Goal: Information Seeking & Learning: Learn about a topic

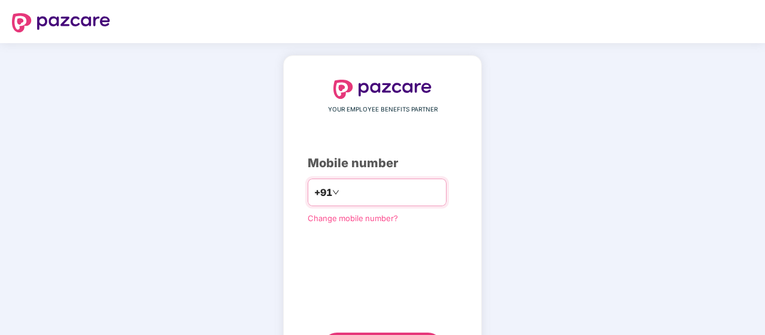
scroll to position [61, 0]
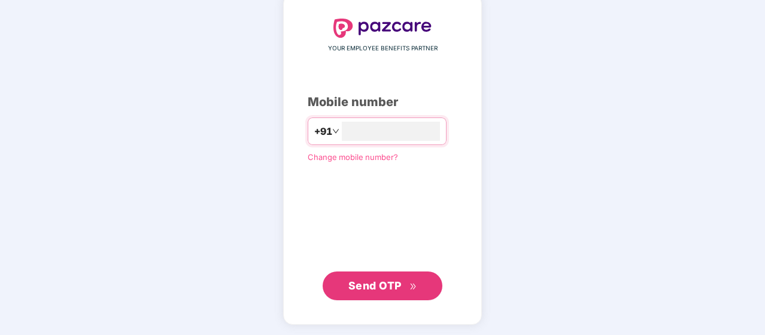
type input "**********"
click at [373, 279] on span "Send OTP" at bounding box center [374, 284] width 53 height 13
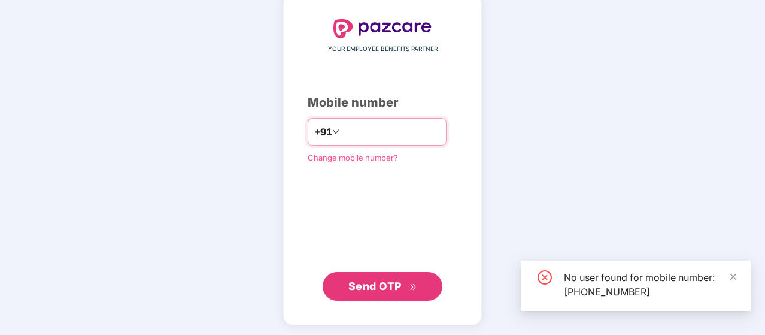
click at [411, 137] on input "**********" at bounding box center [391, 131] width 98 height 19
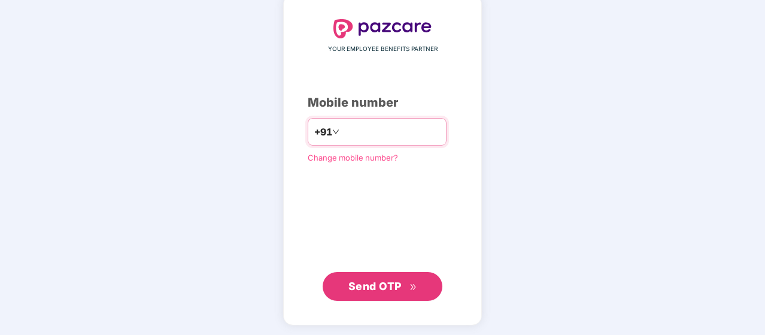
type input "**********"
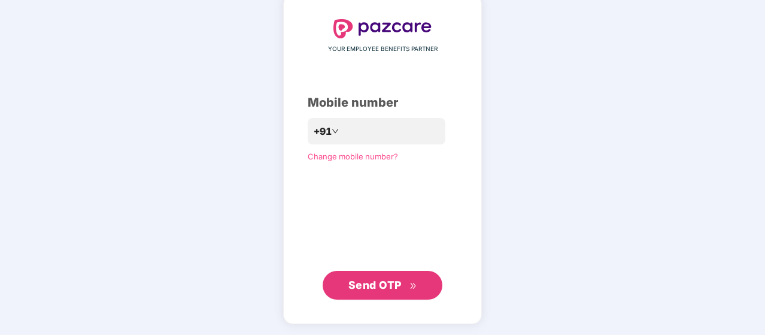
click at [387, 286] on span "Send OTP" at bounding box center [374, 284] width 53 height 13
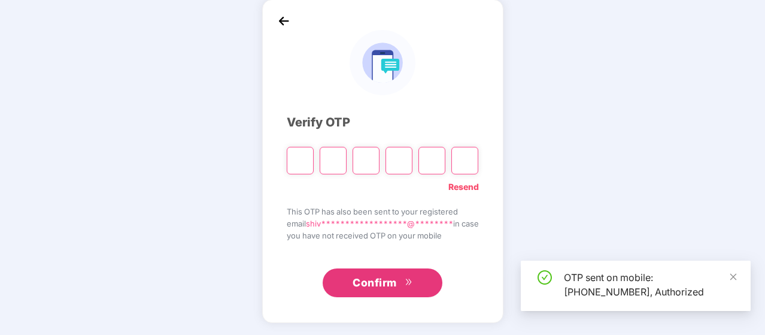
scroll to position [55, 0]
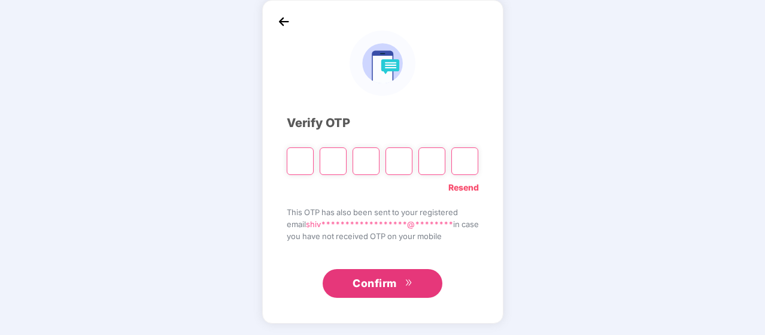
type input "*"
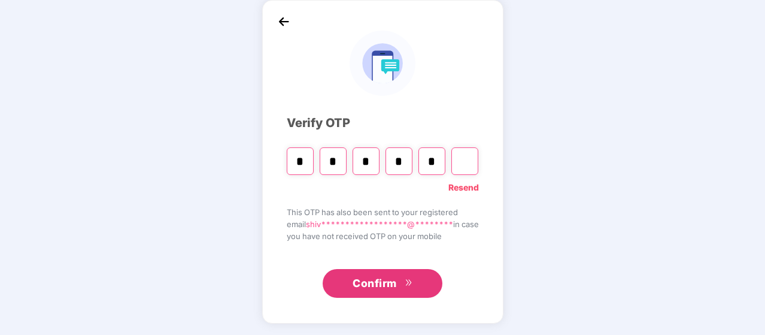
type input "*"
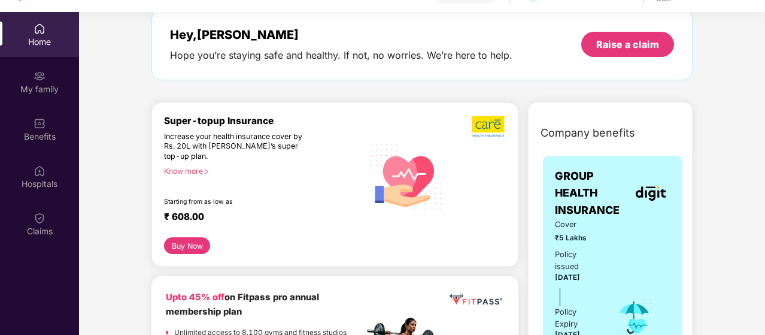
scroll to position [59, 0]
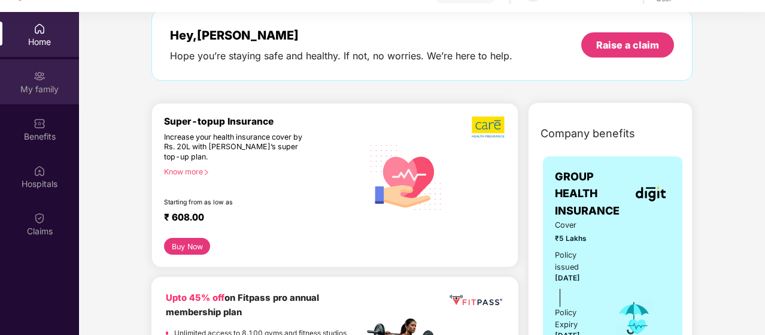
click at [32, 89] on div "My family" at bounding box center [39, 89] width 79 height 12
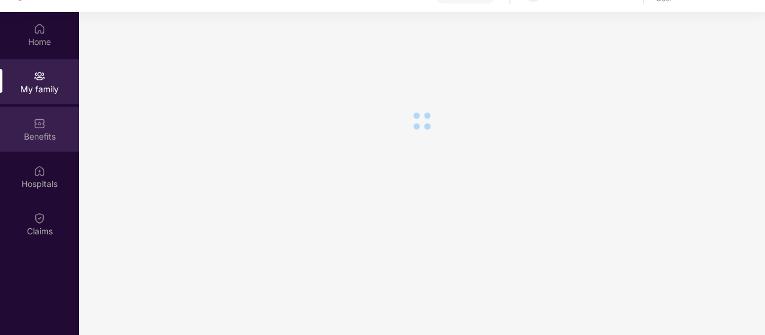
click at [43, 126] on img at bounding box center [40, 123] width 12 height 12
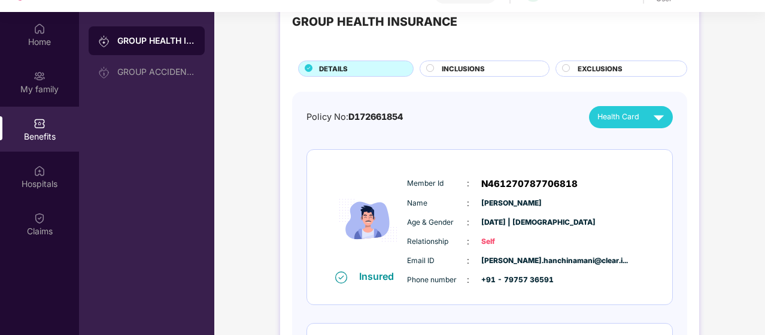
scroll to position [38, 0]
click at [369, 118] on span "D172661854" at bounding box center [375, 116] width 54 height 10
click at [455, 70] on span "INCLUSIONS" at bounding box center [463, 68] width 43 height 11
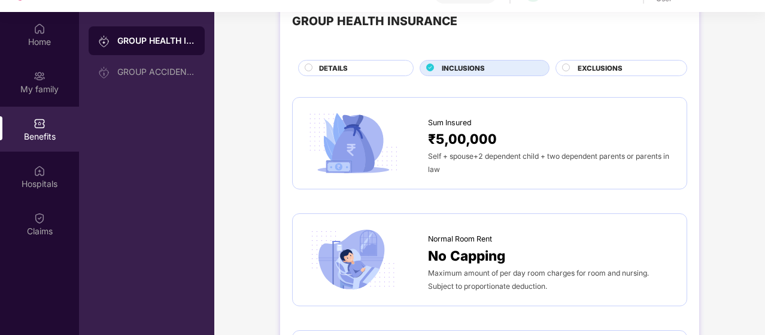
click at [587, 72] on div "EXCLUSIONS" at bounding box center [626, 69] width 109 height 13
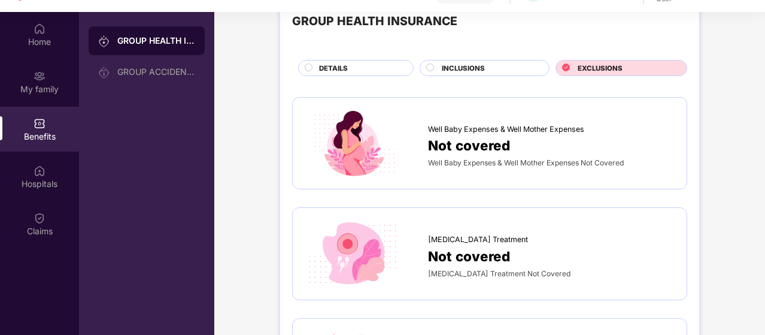
click at [359, 71] on div "DETAILS" at bounding box center [360, 69] width 94 height 13
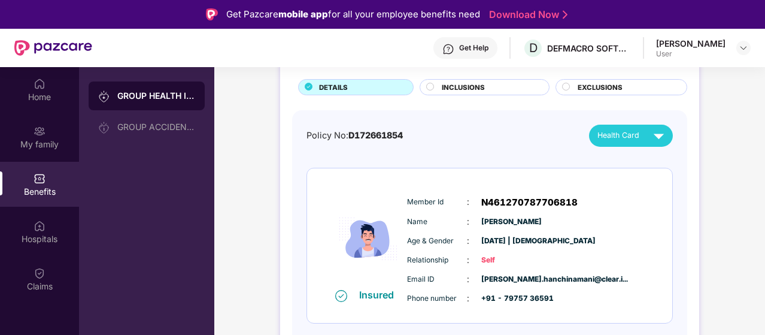
scroll to position [0, 0]
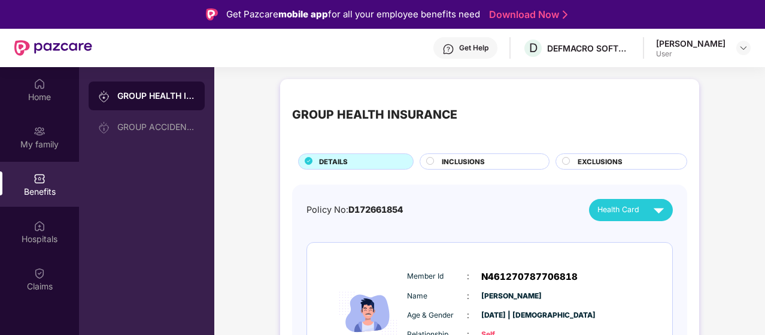
click at [740, 57] on div "[PERSON_NAME] User" at bounding box center [703, 48] width 95 height 21
click at [744, 48] on img at bounding box center [744, 48] width 10 height 10
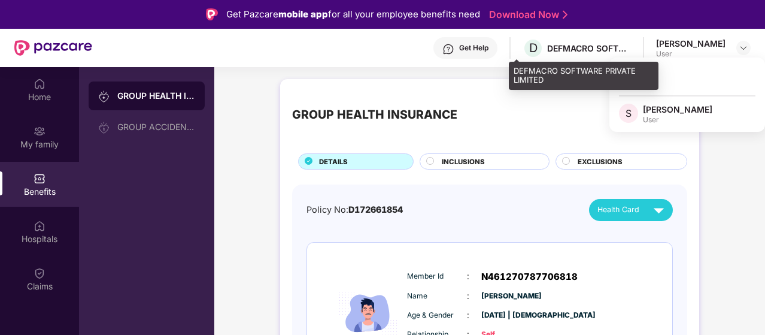
click at [533, 48] on div "D DEFMACRO SOFTWARE PRIVATE LIMITED" at bounding box center [577, 48] width 108 height 21
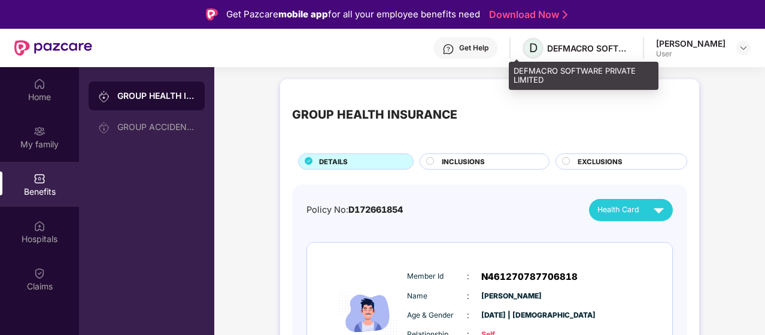
click at [529, 50] on span "D" at bounding box center [533, 48] width 8 height 14
click at [564, 50] on div "DEFMACRO SOFTWARE PRIVATE LIMITED" at bounding box center [589, 48] width 84 height 11
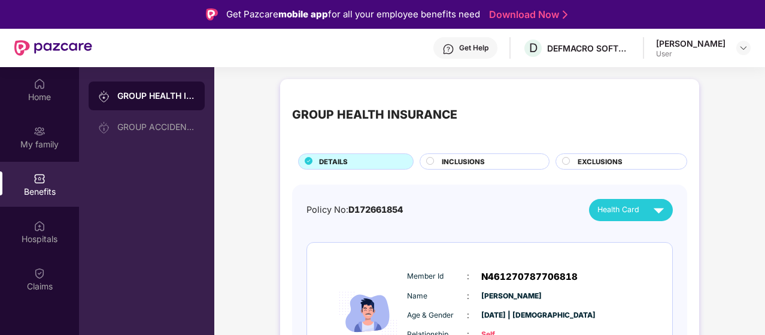
click at [365, 94] on div "GROUP HEALTH INSURANCE" at bounding box center [489, 115] width 395 height 48
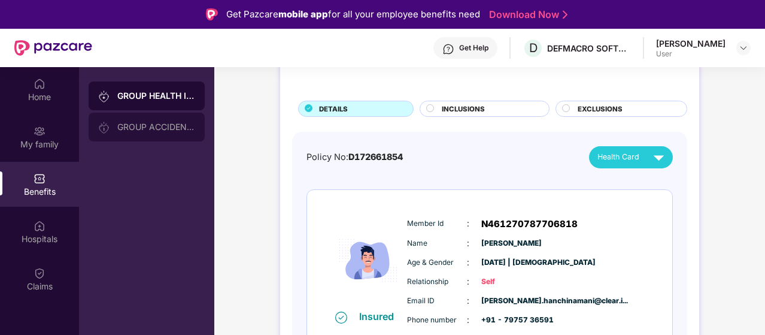
click at [149, 132] on div "GROUP ACCIDENTAL INSURANCE" at bounding box center [147, 127] width 116 height 29
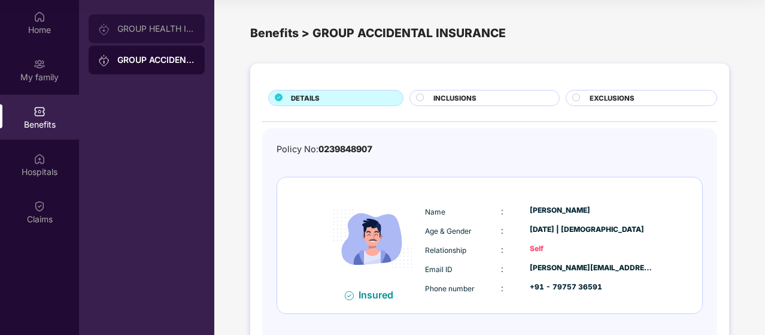
click at [163, 34] on div "GROUP HEALTH INSURANCE" at bounding box center [147, 28] width 116 height 29
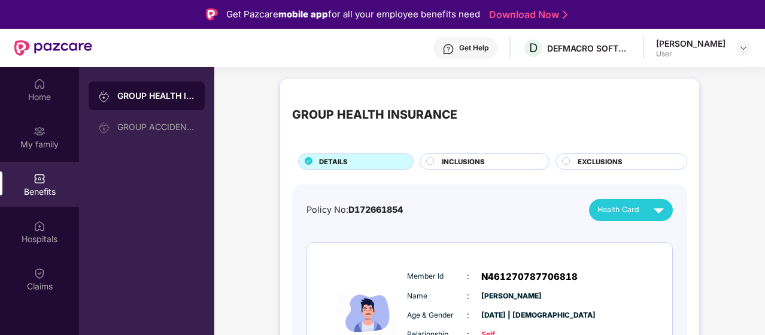
click at [338, 109] on div "GROUP HEALTH INSURANCE" at bounding box center [374, 114] width 165 height 19
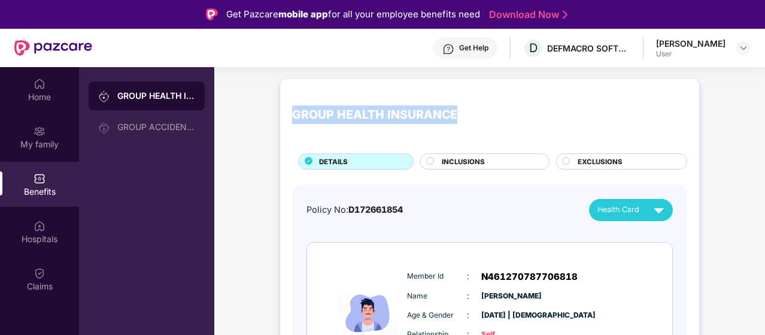
click at [338, 109] on div "GROUP HEALTH INSURANCE" at bounding box center [374, 114] width 165 height 19
copy div "GROUP HEALTH INSURANCE"
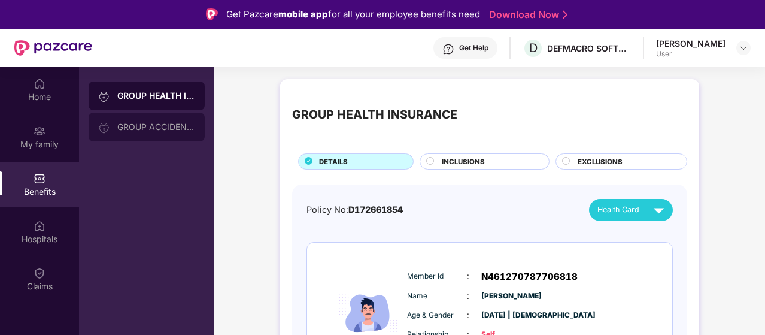
click at [170, 137] on div "GROUP ACCIDENTAL INSURANCE" at bounding box center [147, 127] width 116 height 29
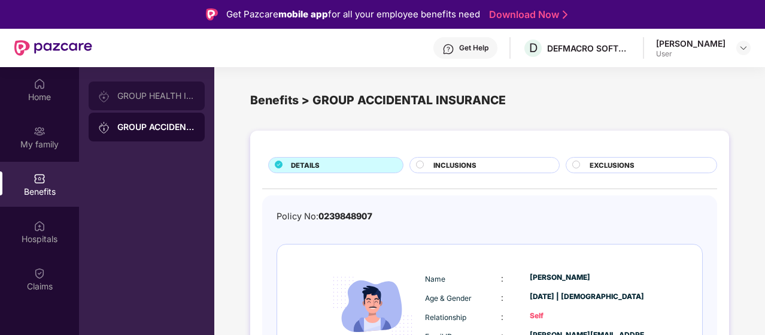
click at [169, 100] on div "GROUP HEALTH INSURANCE" at bounding box center [156, 96] width 78 height 10
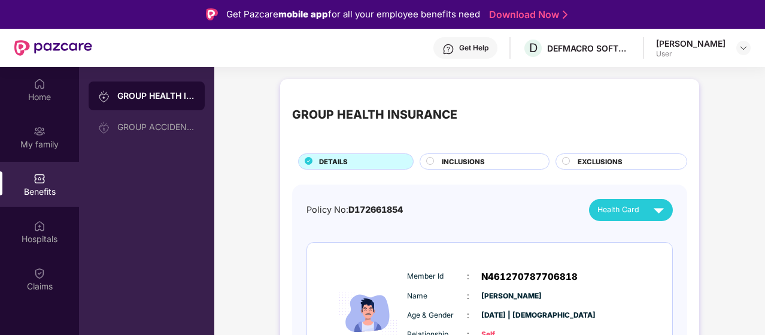
click at [361, 208] on span "D172661854" at bounding box center [375, 209] width 54 height 10
copy span "D172661854"
click at [160, 126] on div "GROUP ACCIDENTAL INSURANCE" at bounding box center [156, 127] width 78 height 10
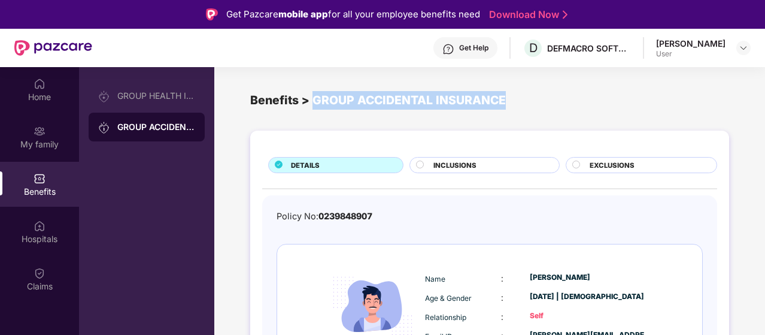
drag, startPoint x: 313, startPoint y: 100, endPoint x: 506, endPoint y: 98, distance: 194.0
click at [506, 98] on div "Benefits > GROUP ACCIDENTAL INSURANCE" at bounding box center [489, 100] width 479 height 19
copy div "GROUP ACCIDENTAL INSURANCE"
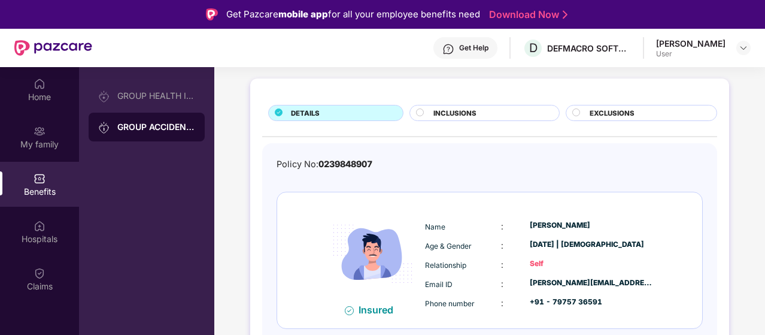
click at [341, 164] on span "0239848907" at bounding box center [346, 164] width 54 height 10
copy span "0239848907"
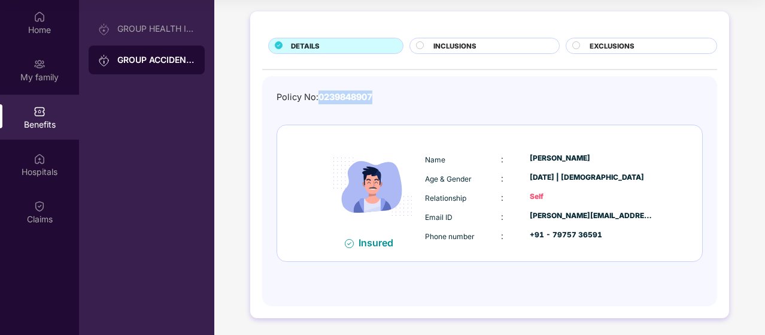
scroll to position [0, 0]
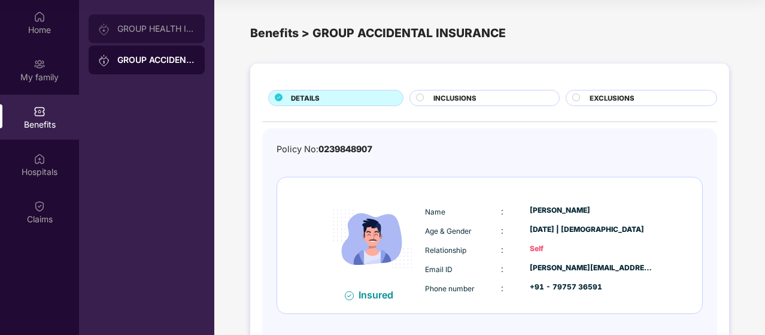
click at [139, 26] on div "GROUP HEALTH INSURANCE" at bounding box center [156, 29] width 78 height 10
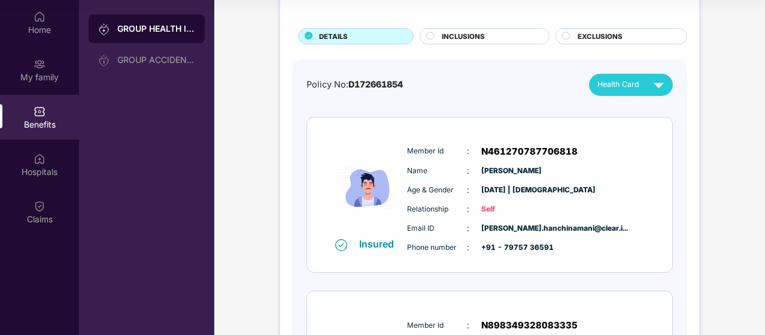
scroll to position [103, 0]
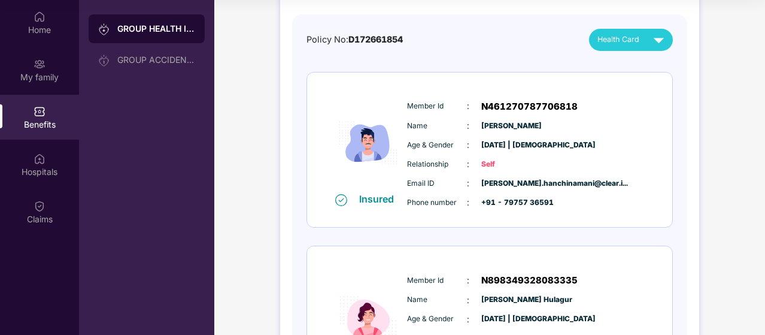
click at [551, 151] on div "Member Id : N461270787706818 Name : [PERSON_NAME] Age & Gender : [DATE] | [DEMO…" at bounding box center [526, 154] width 244 height 122
click at [660, 39] on img at bounding box center [658, 39] width 21 height 21
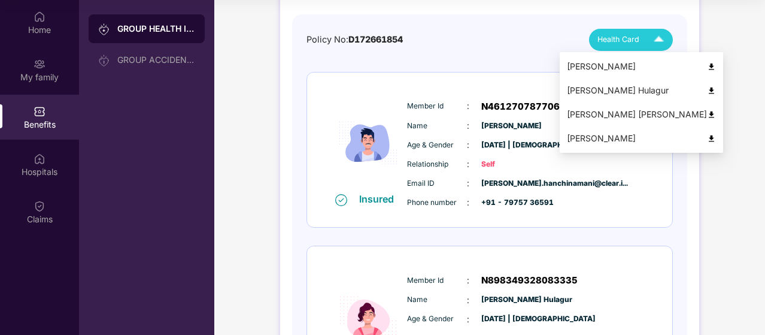
click at [707, 67] on img at bounding box center [711, 66] width 9 height 9
